Goal: Information Seeking & Learning: Learn about a topic

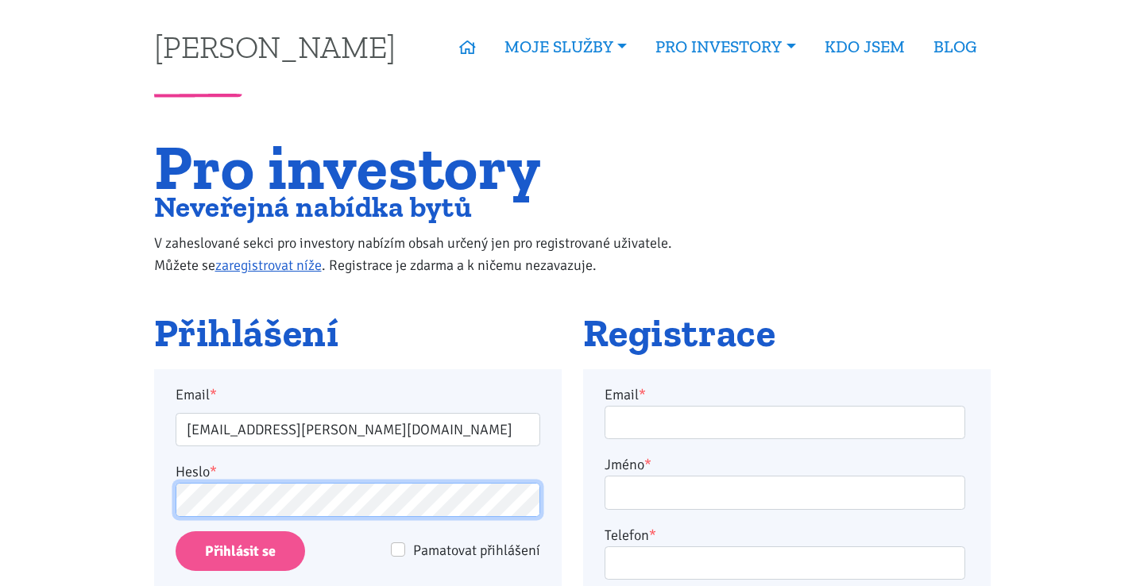
click at [239, 551] on input "Přihlásit se" at bounding box center [241, 552] width 130 height 41
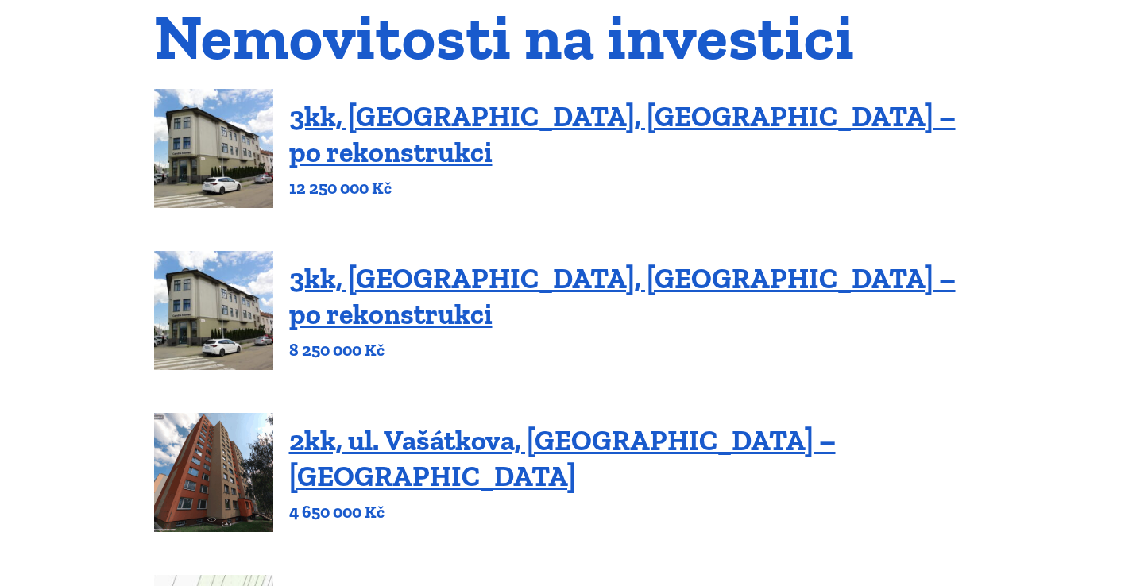
scroll to position [171, 0]
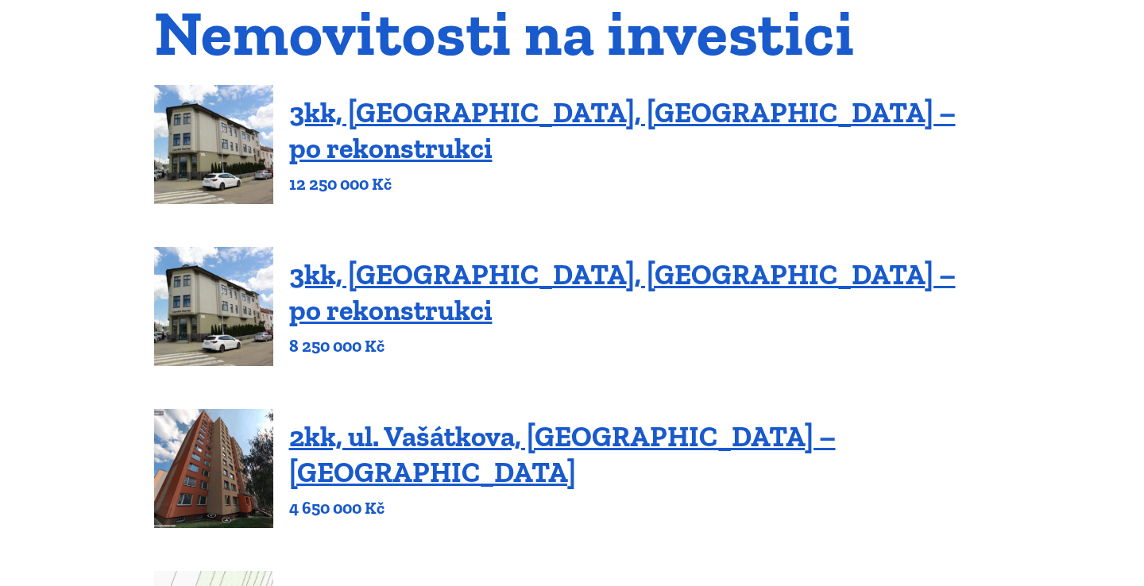
click at [203, 321] on img at bounding box center [213, 306] width 119 height 119
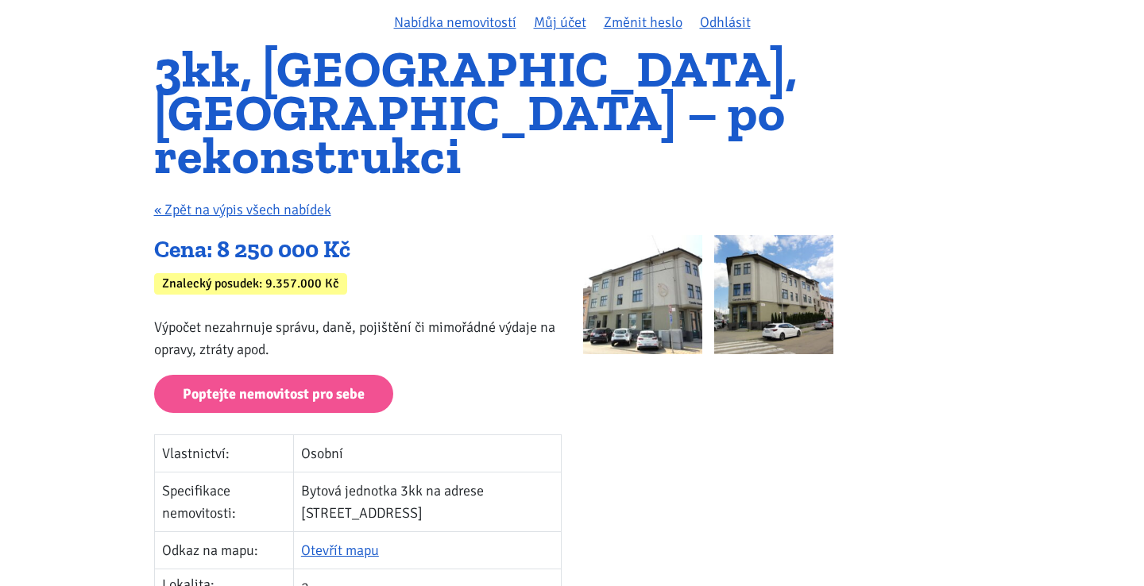
scroll to position [135, 0]
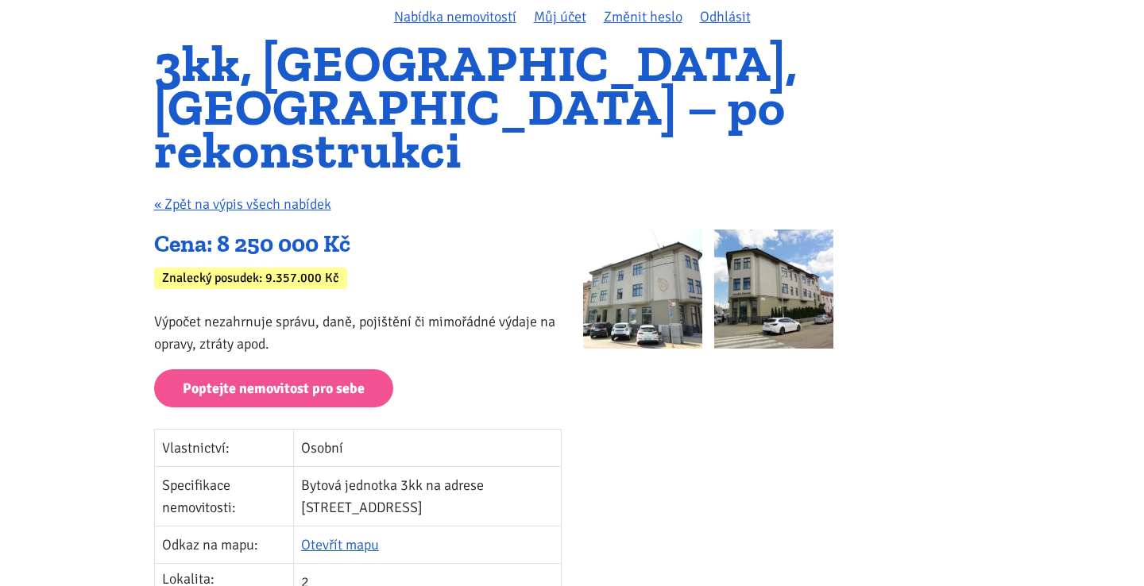
click at [632, 278] on img at bounding box center [642, 289] width 119 height 119
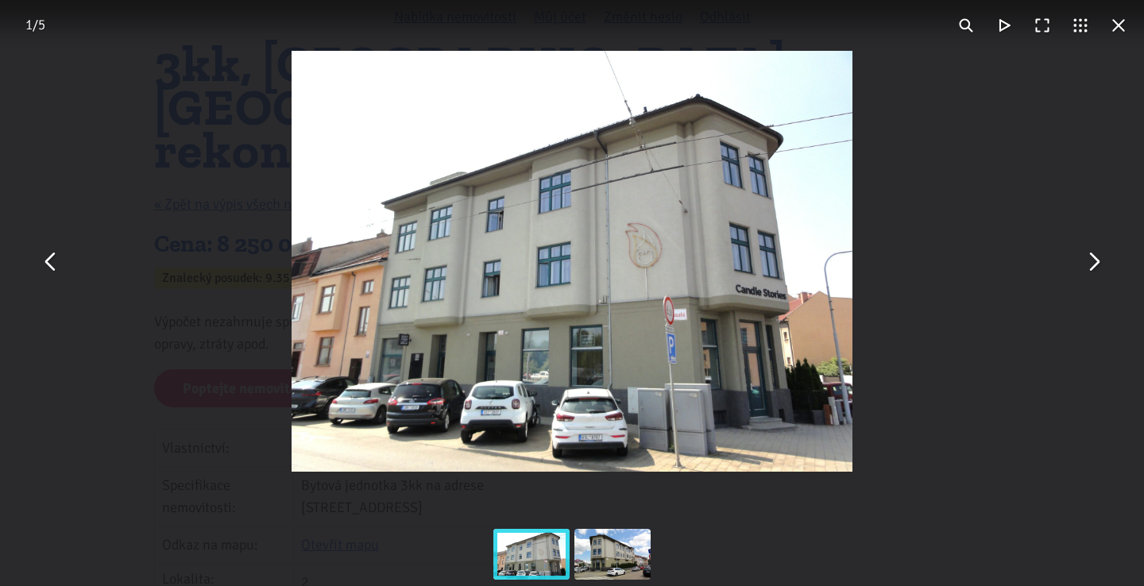
click at [1090, 272] on button "You can close this modal content with the ESC key" at bounding box center [1093, 261] width 38 height 38
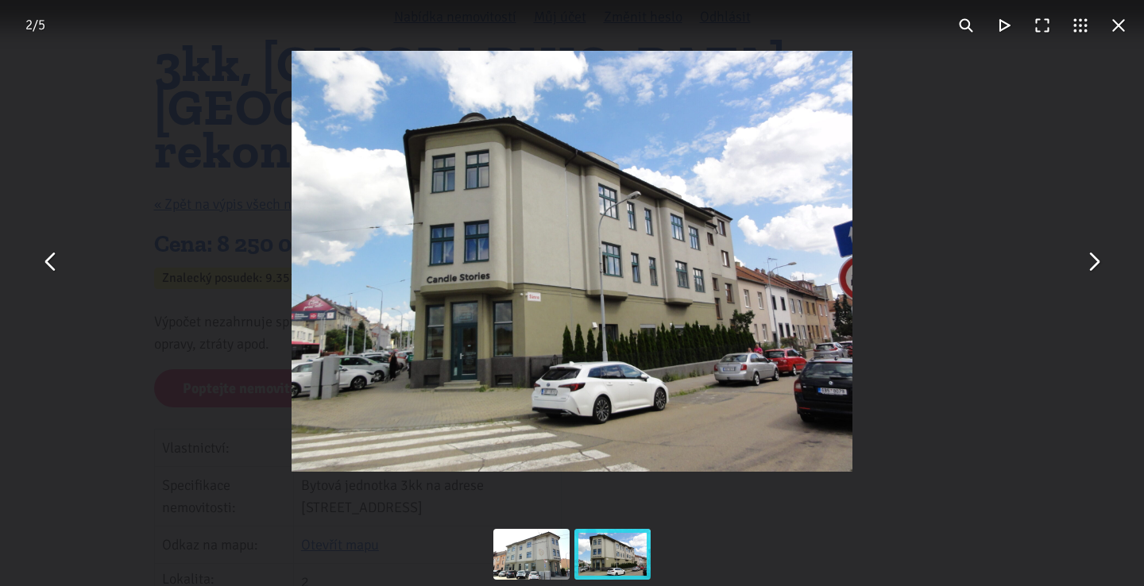
click at [1090, 272] on button "You can close this modal content with the ESC key" at bounding box center [1093, 261] width 38 height 38
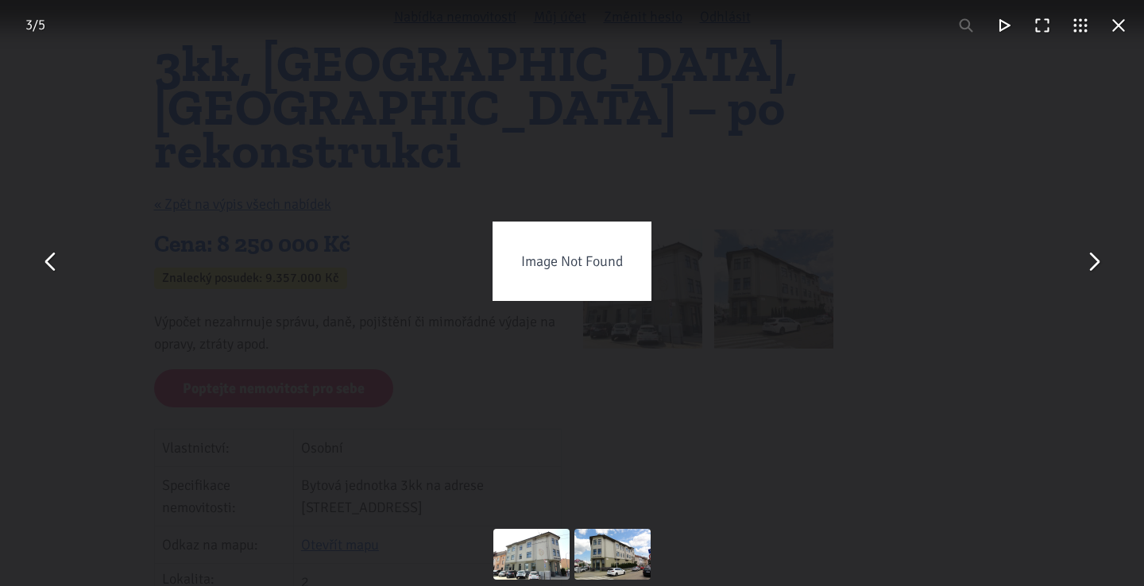
click at [46, 262] on button "You can close this modal content with the ESC key" at bounding box center [51, 261] width 38 height 38
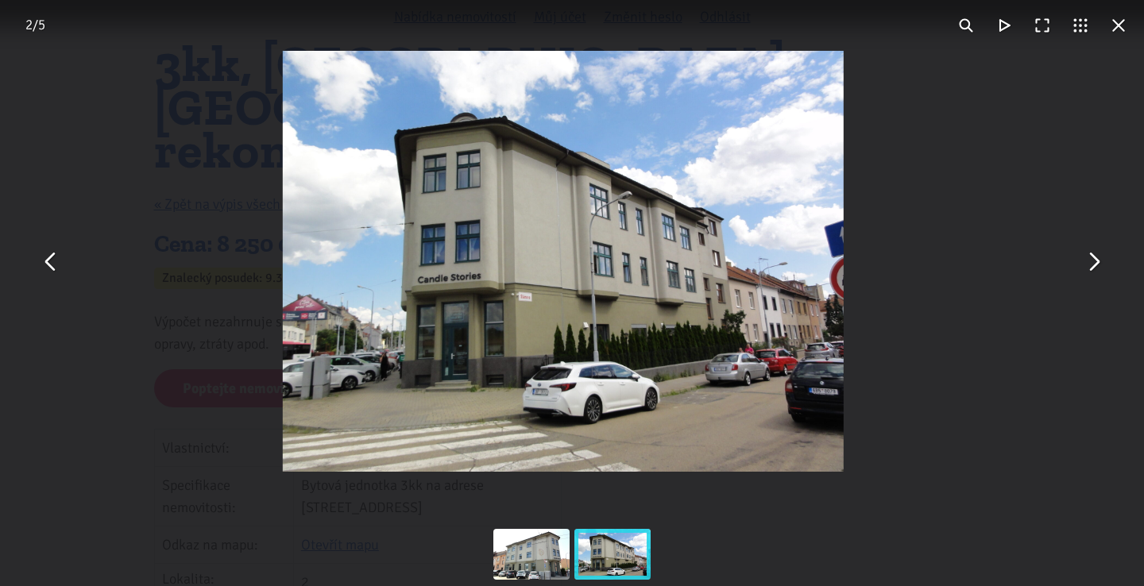
click at [48, 261] on button "You can close this modal content with the ESC key" at bounding box center [51, 261] width 38 height 38
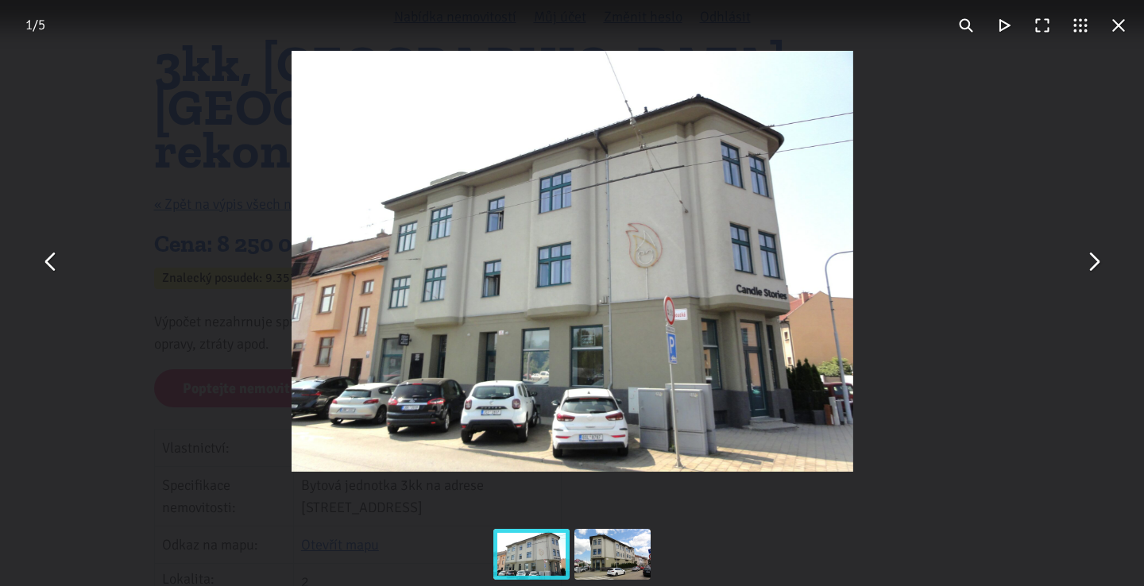
click at [1120, 25] on button "You can close this modal content with the ESC key" at bounding box center [1119, 25] width 38 height 38
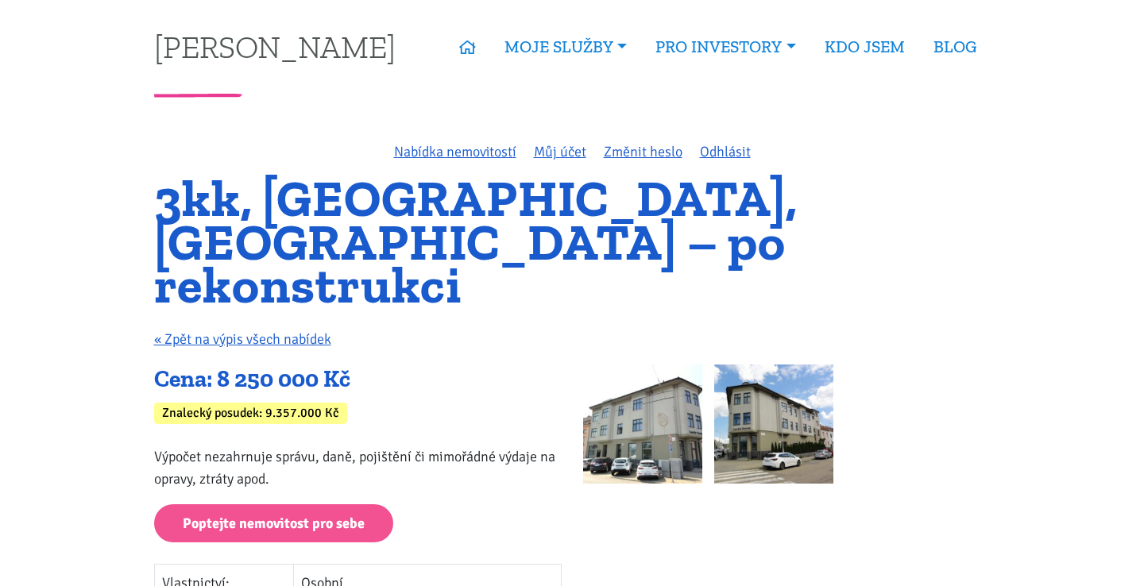
scroll to position [0, 0]
click at [799, 389] on img at bounding box center [773, 424] width 119 height 119
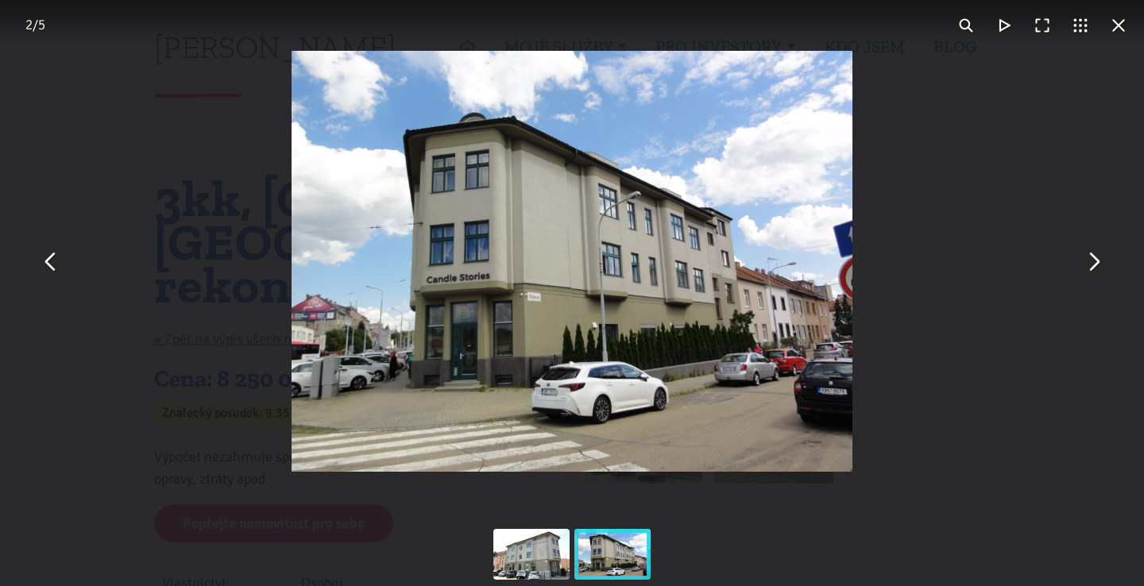
click at [1089, 261] on button "You can close this modal content with the ESC key" at bounding box center [1093, 261] width 38 height 38
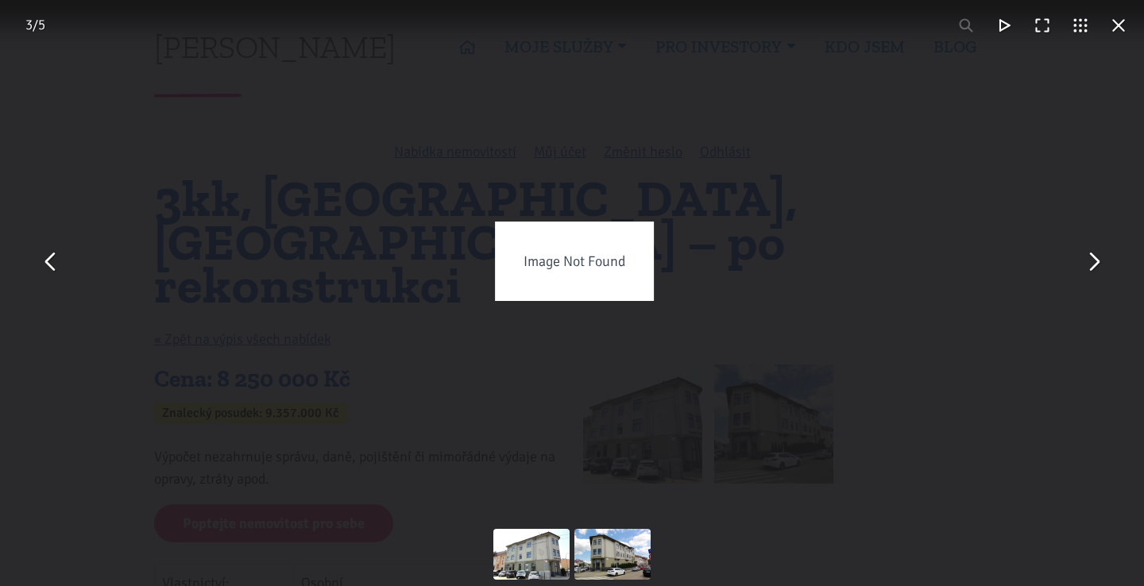
click at [1089, 261] on button "You can close this modal content with the ESC key" at bounding box center [1093, 261] width 38 height 38
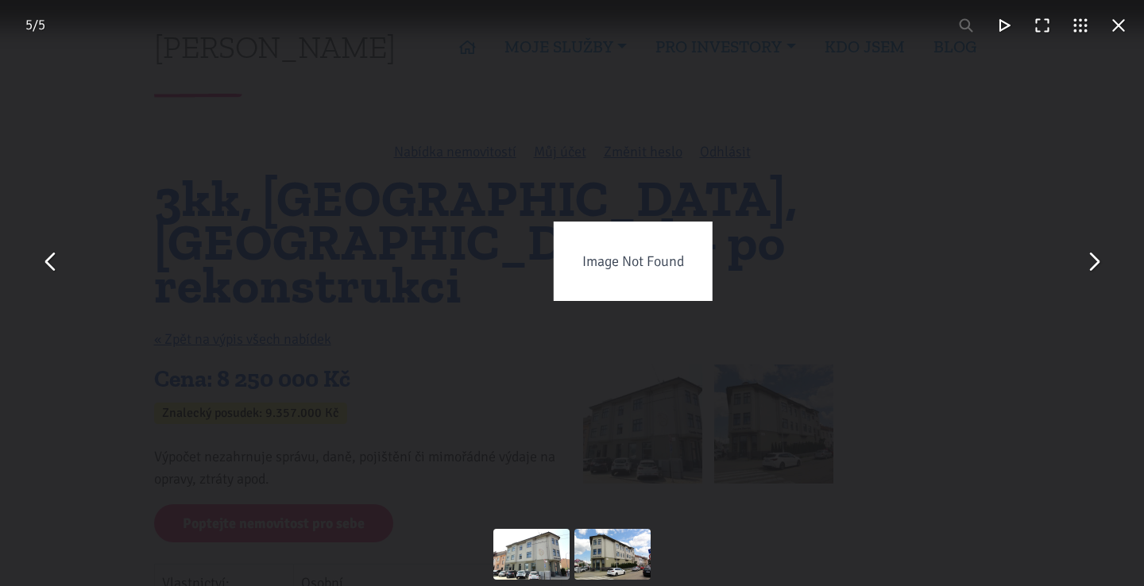
click at [1089, 261] on button "You can close this modal content with the ESC key" at bounding box center [1093, 261] width 38 height 38
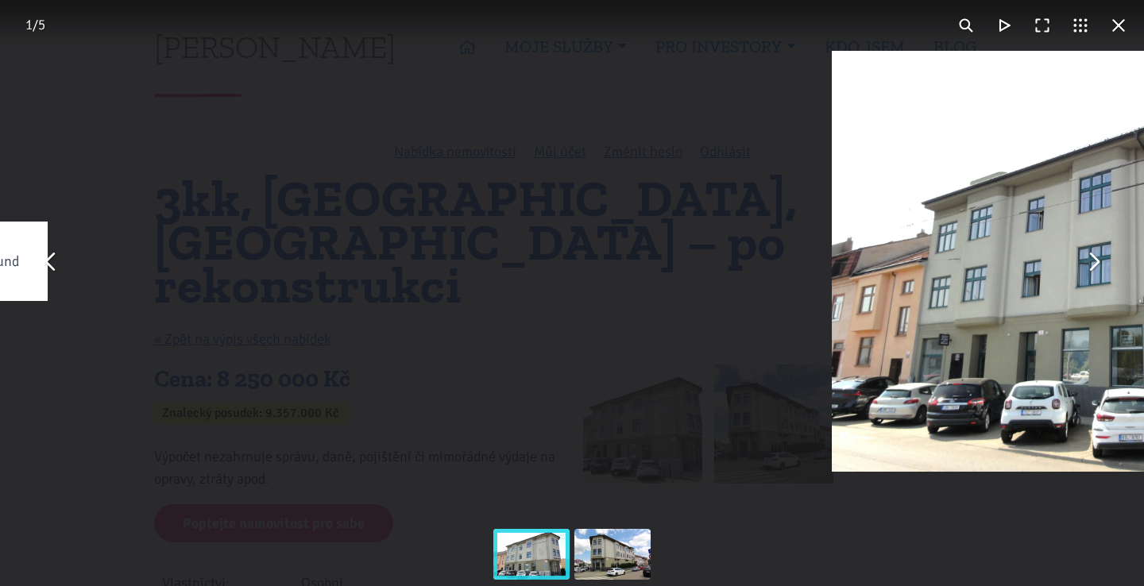
click at [1089, 261] on button "You can close this modal content with the ESC key" at bounding box center [1093, 261] width 38 height 38
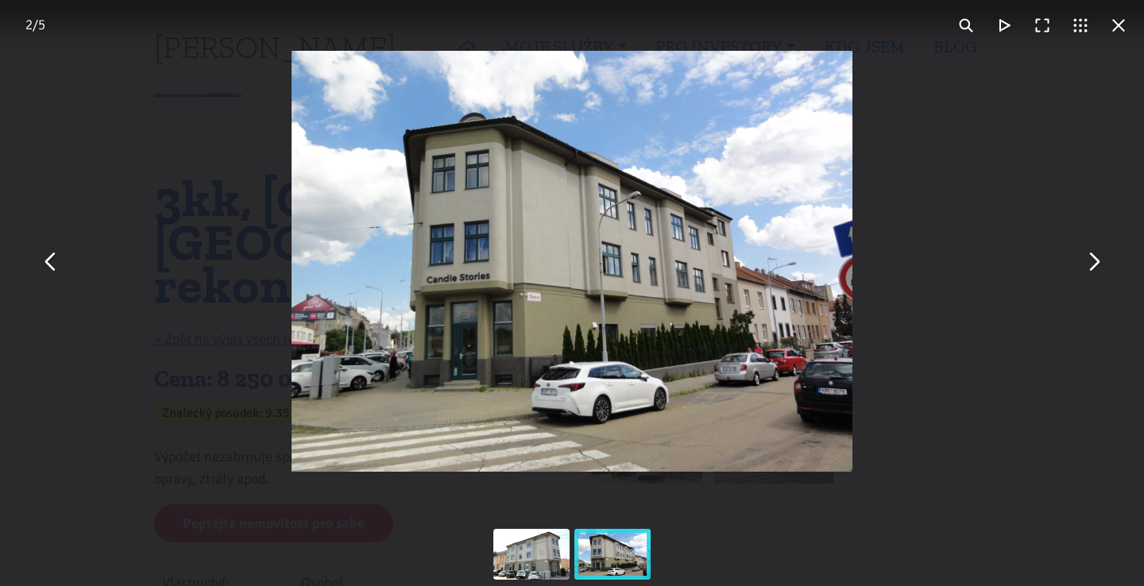
click at [1119, 27] on button "You can close this modal content with the ESC key" at bounding box center [1119, 25] width 38 height 38
